Goal: Find contact information: Obtain details needed to contact an individual or organization

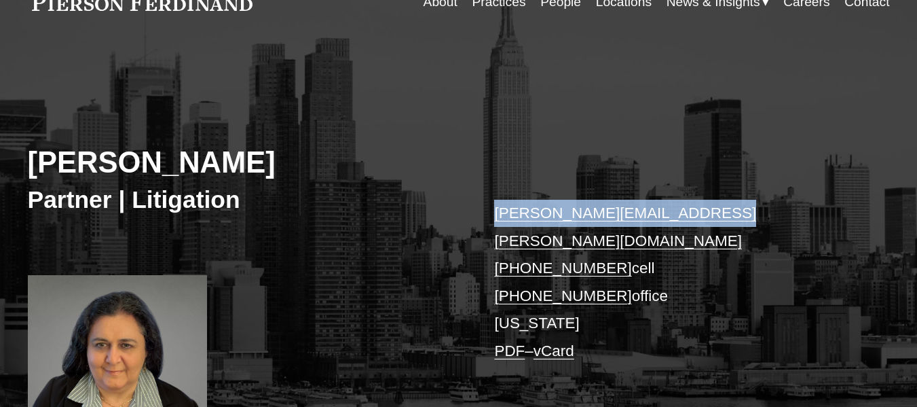
copy div "[PERSON_NAME][EMAIL_ADDRESS][PERSON_NAME][DOMAIN_NAME]"
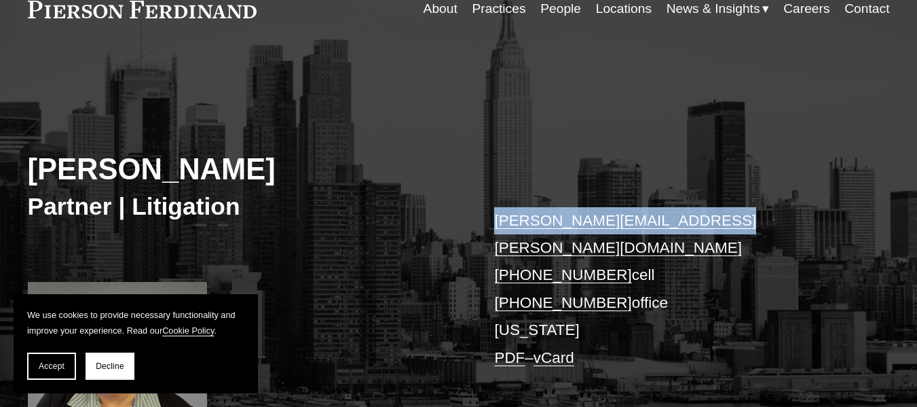
scroll to position [75, 0]
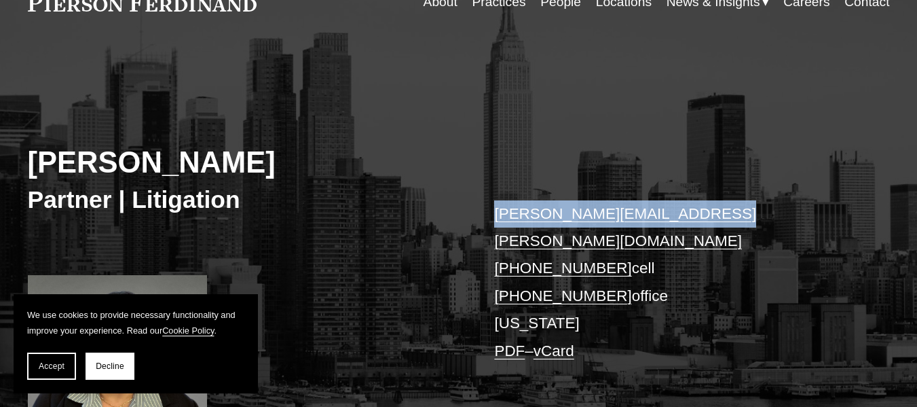
drag, startPoint x: 0, startPoint y: 0, endPoint x: 437, endPoint y: 221, distance: 489.8
click at [437, 221] on div "[PERSON_NAME] Partner | Litigation [PERSON_NAME][EMAIL_ADDRESS][PERSON_NAME][DO…" at bounding box center [458, 263] width 917 height 387
copy div "[PERSON_NAME][EMAIL_ADDRESS][PERSON_NAME][DOMAIN_NAME]"
copy p "45.372.9445 cell"
copy p "845.372.9445 cell"
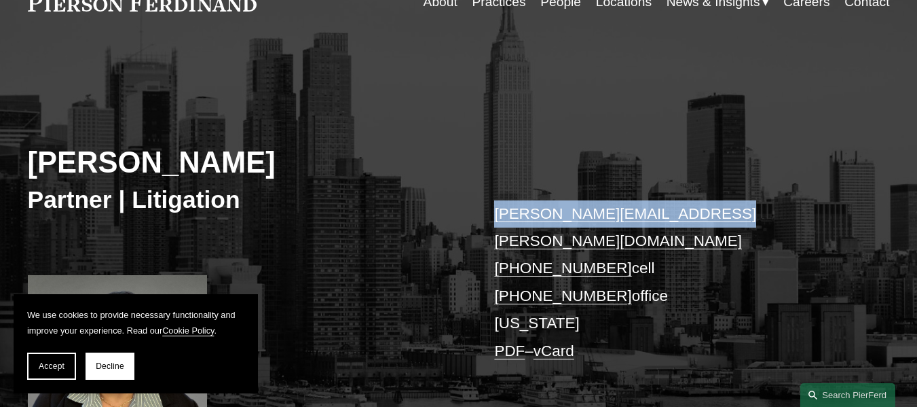
drag, startPoint x: 659, startPoint y: 245, endPoint x: 516, endPoint y: 248, distance: 142.6
click at [516, 248] on p "elizabeth.young@pierferd.com +1.845.372.9445 cell +1.914.639.3343 office New Yo…" at bounding box center [673, 282] width 359 height 165
copy p "39.3343 office"
copy p "14.639.3343 office"
copy p "914.639.3343 office"
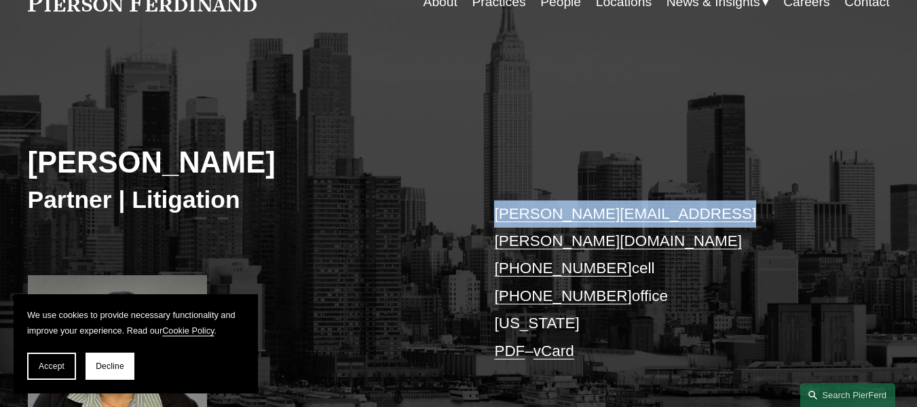
drag, startPoint x: 659, startPoint y: 270, endPoint x: 520, endPoint y: 263, distance: 139.3
click at [520, 263] on p "elizabeth.young@pierferd.com +1.845.372.9445 cell +1.914.639.3343 office New Yo…" at bounding box center [673, 282] width 359 height 165
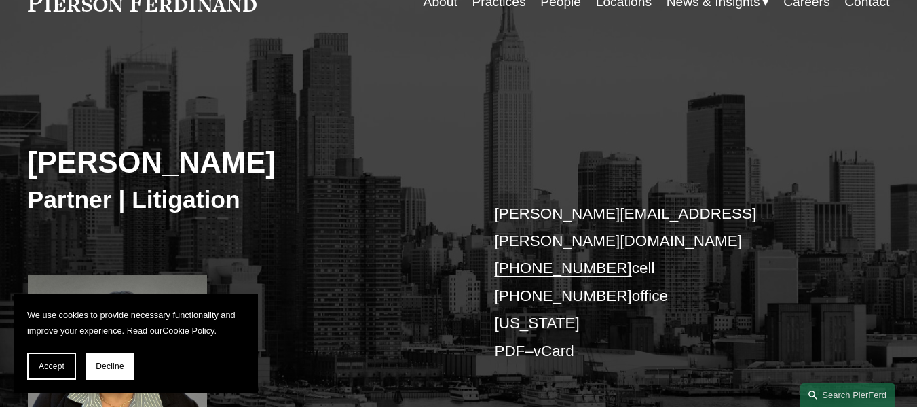
click at [519, 296] on p "elizabeth.young@pierferd.com +1.845.372.9445 cell +1.914.639.3343 office New Yo…" at bounding box center [673, 282] width 359 height 165
copy p "[US_STATE]"
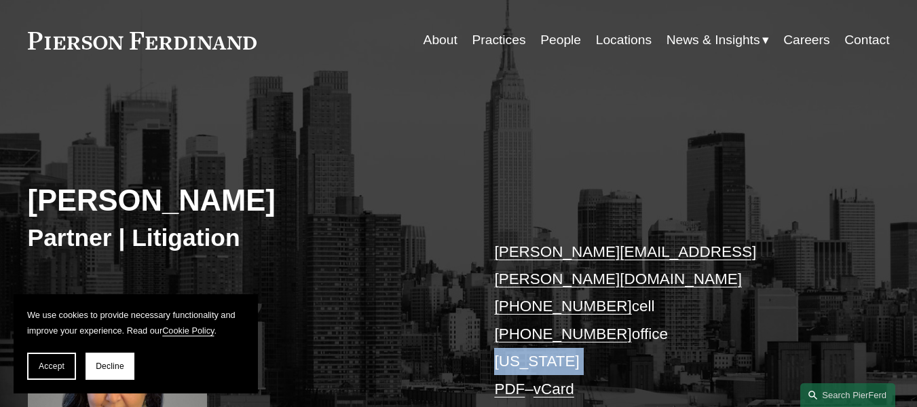
scroll to position [0, 0]
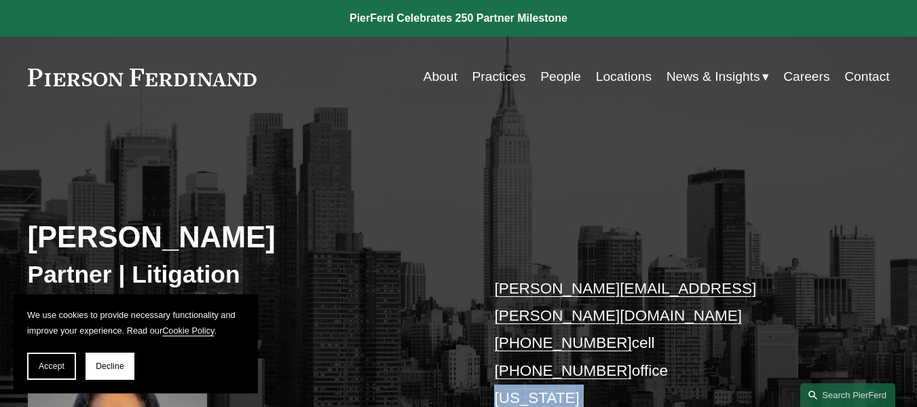
click at [875, 79] on link "Contact" at bounding box center [867, 77] width 45 height 26
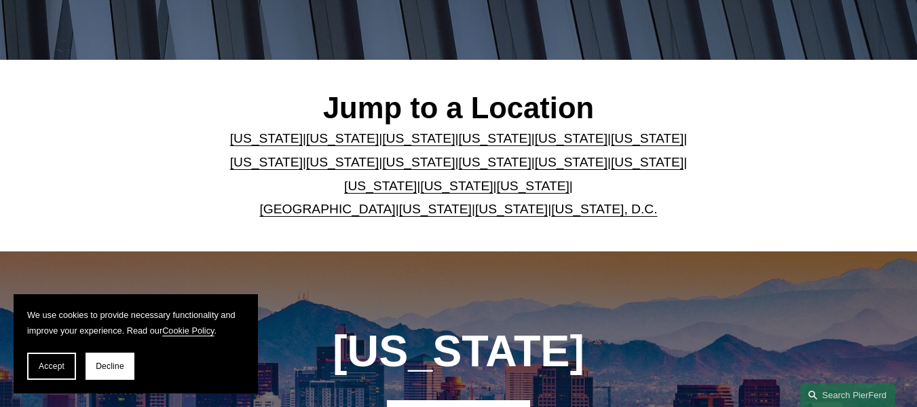
scroll to position [340, 0]
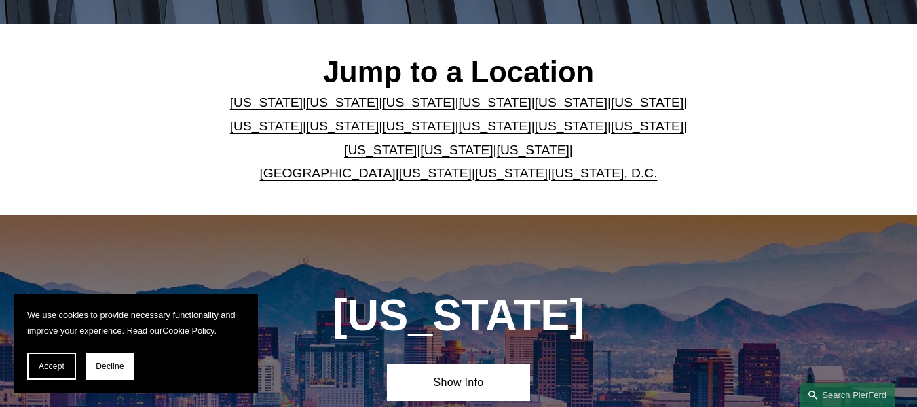
click at [535, 122] on link "[US_STATE]" at bounding box center [571, 126] width 73 height 14
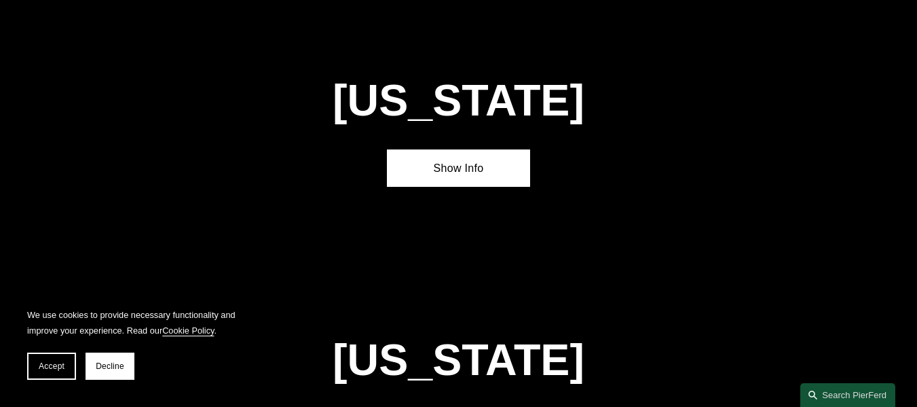
scroll to position [3122, 0]
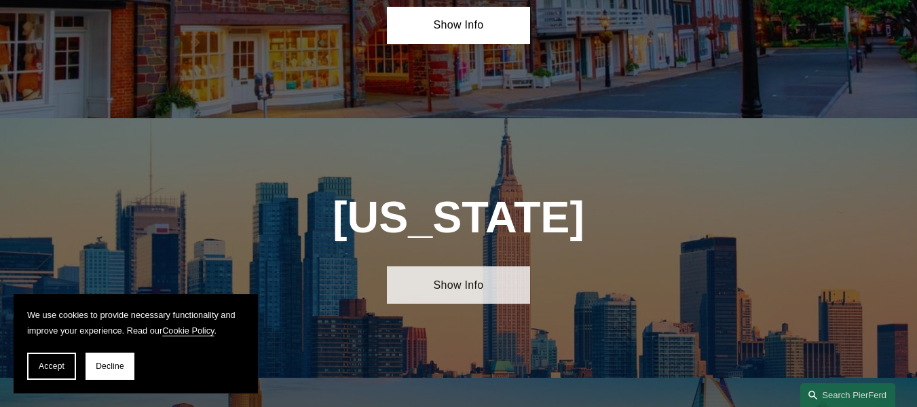
click at [449, 266] on link "Show Info" at bounding box center [459, 284] width 144 height 37
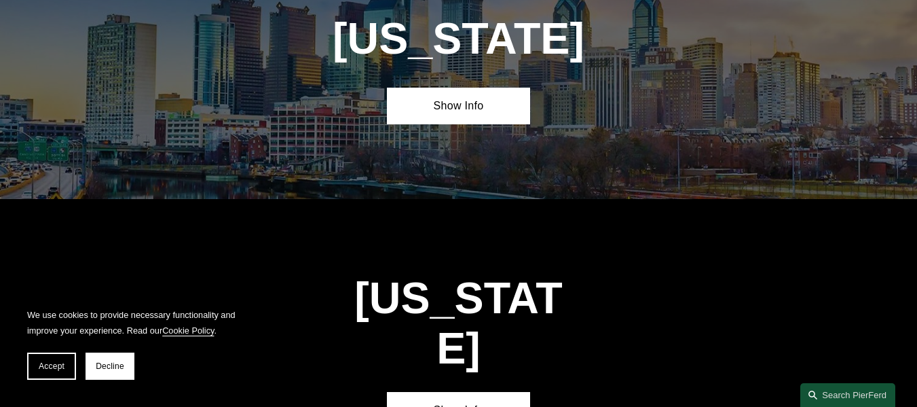
scroll to position [4480, 0]
